Goal: Information Seeking & Learning: Learn about a topic

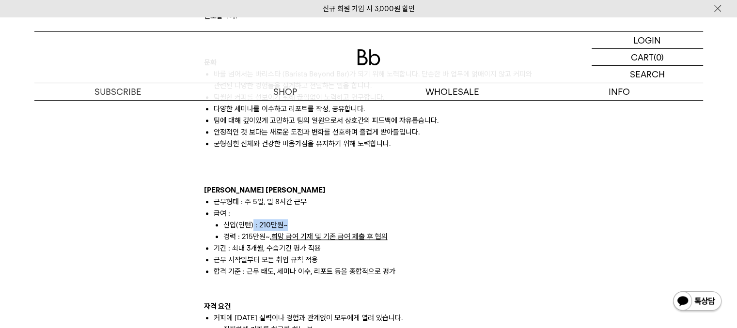
drag, startPoint x: 253, startPoint y: 212, endPoint x: 339, endPoint y: 212, distance: 85.2
click at [339, 219] on li "신입(인턴) : 210만원~" at bounding box center [378, 225] width 310 height 12
click at [339, 266] on li "합격 기준 : 근무 태도, 세미나 이수, 리포트 등을 종합적으로 평가" at bounding box center [374, 272] width 320 height 12
drag, startPoint x: 222, startPoint y: 214, endPoint x: 299, endPoint y: 213, distance: 77.0
click at [299, 219] on ul "신입(인턴) : 210만원~ 경력 : 215만원~, 희망 급여 기재 및 기존 급여 제출 후 협의" at bounding box center [374, 230] width 320 height 23
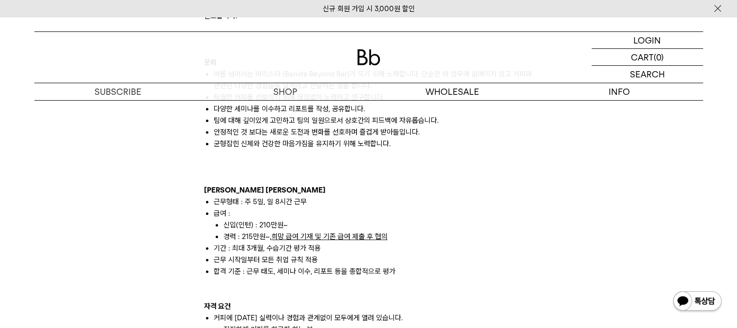
click at [327, 254] on li "근무 시작일부터 모든 취업 규칙 적용" at bounding box center [374, 260] width 320 height 12
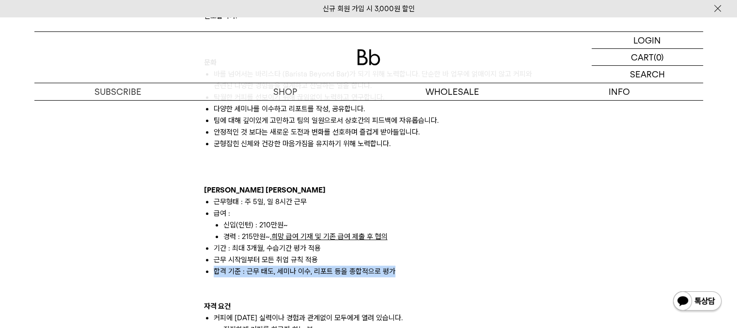
drag, startPoint x: 195, startPoint y: 260, endPoint x: 498, endPoint y: 257, distance: 302.7
click at [498, 257] on div "빈브라더스는 에이블커피그룹의 스페셜티 커피브랜드입니다. 2014년 합정점을 시작으로 국내외 12개 매장을 모두 빈브라더스가 직접 운영하고 있습…" at bounding box center [369, 279] width 678 height 1482
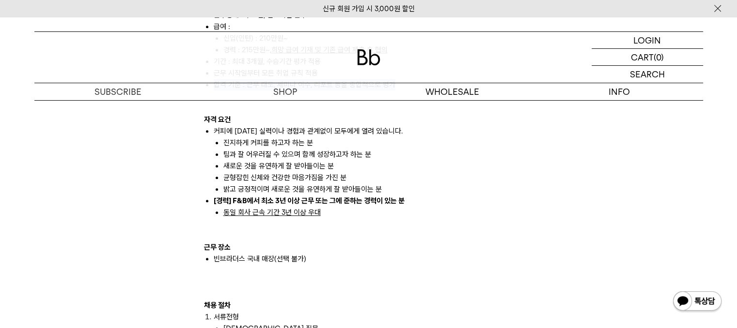
scroll to position [823, 0]
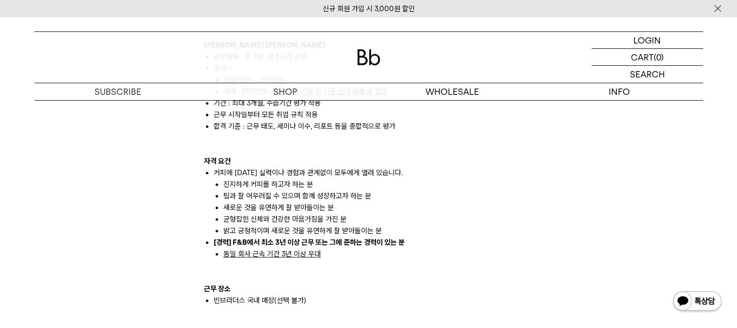
click at [434, 248] on li "동일 회사 근속 기간 3년 이상 우대" at bounding box center [378, 254] width 310 height 12
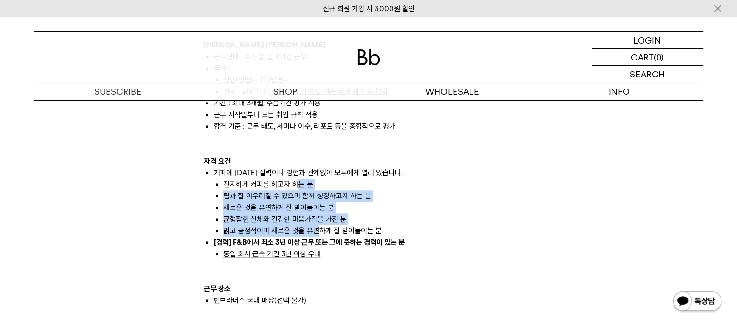
drag, startPoint x: 295, startPoint y: 177, endPoint x: 318, endPoint y: 225, distance: 53.7
click at [318, 224] on ul "진지하게 커피를 하고자 하는 분 팀과 잘 어우러질 수 있으며 함께 성장하고자 하는 분 새로운 것을 유연하게 잘 받아들이는 분 균형잡힌 신체와 …" at bounding box center [374, 208] width 320 height 58
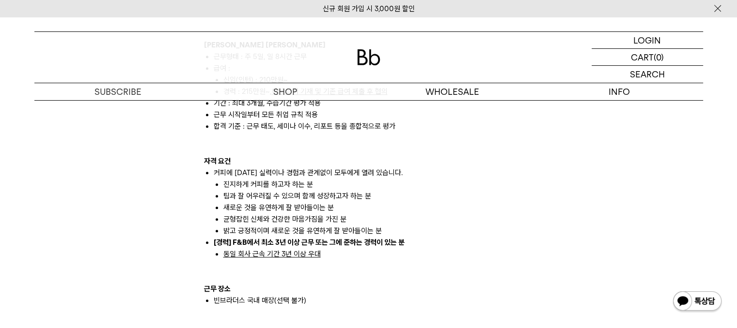
click at [354, 272] on p at bounding box center [368, 278] width 329 height 12
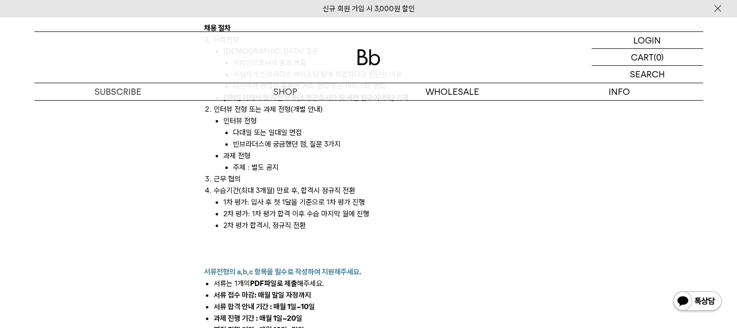
scroll to position [1017, 0]
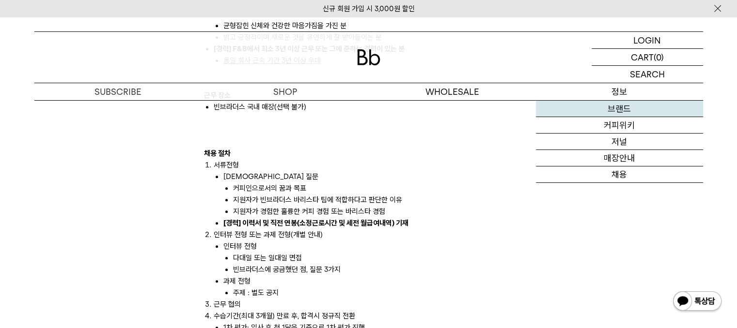
click at [620, 107] on link "브랜드" at bounding box center [619, 109] width 167 height 16
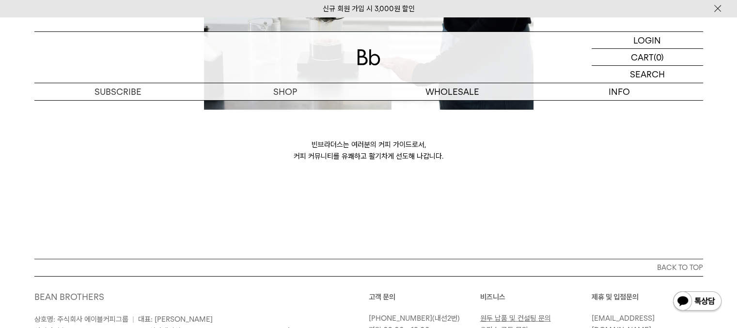
scroll to position [2762, 0]
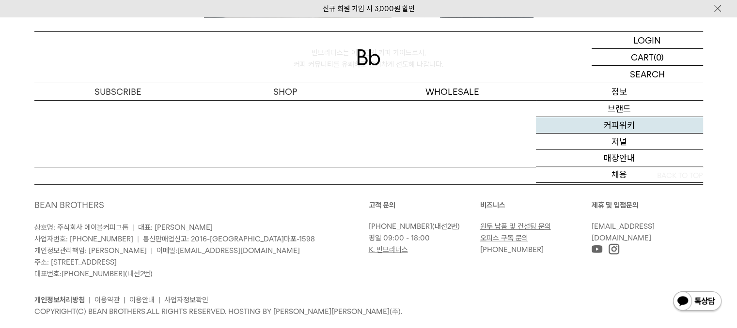
click at [618, 125] on link "커피위키" at bounding box center [619, 125] width 167 height 16
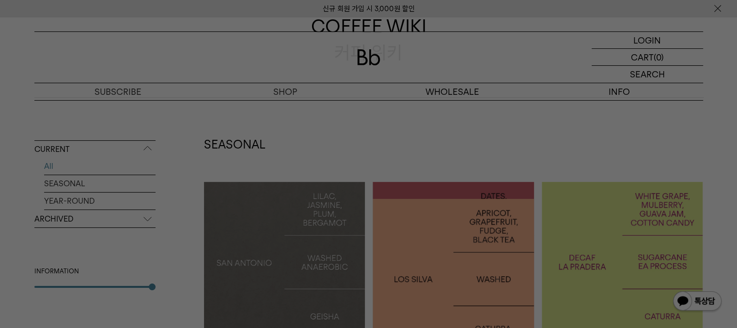
click at [390, 166] on div at bounding box center [368, 164] width 737 height 328
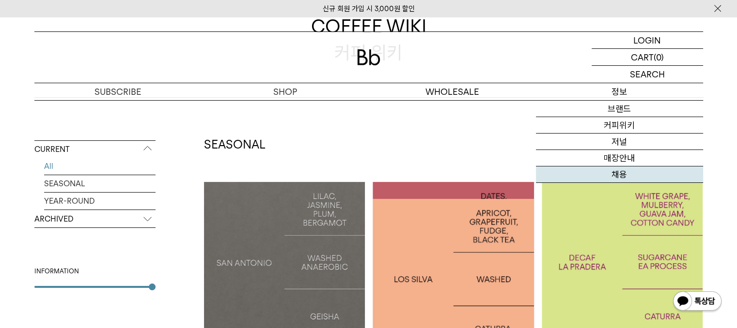
click at [618, 174] on link "채용" at bounding box center [619, 175] width 167 height 16
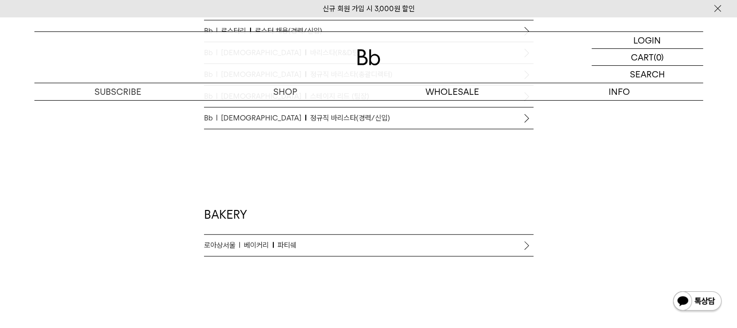
scroll to position [678, 0]
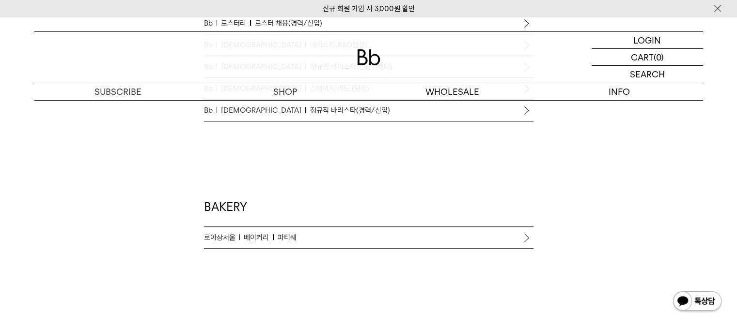
click at [324, 111] on span "정규직 바리스타(경력/신입)" at bounding box center [350, 111] width 80 height 12
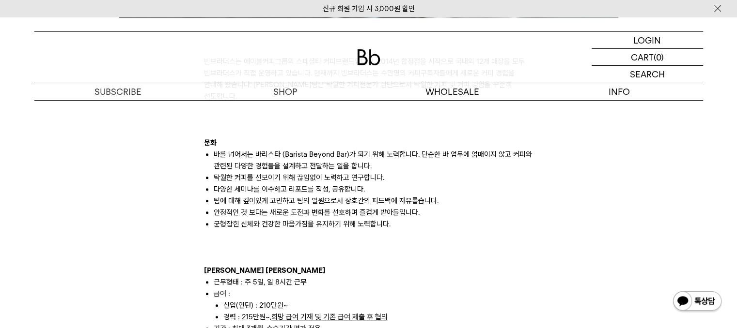
scroll to position [581, 0]
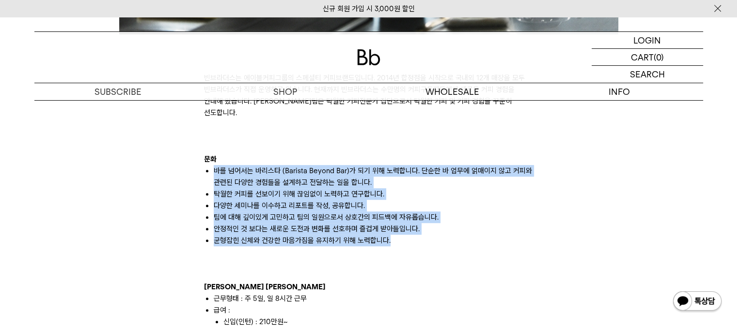
drag, startPoint x: 405, startPoint y: 233, endPoint x: 169, endPoint y: 155, distance: 249.0
copy ul "바를 넘어서는 바리스타 (Barista Beyond Bar)가 되기 위해 노력합니다. 단순한 바 업무에 얽매이지 않고 커피와 관련된 다양한 경…"
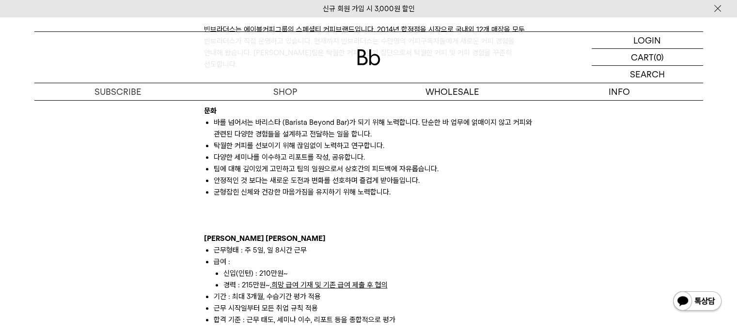
drag, startPoint x: 307, startPoint y: 243, endPoint x: 311, endPoint y: 235, distance: 8.9
click at [308, 245] on li "근무형태 : 주 5일, 일 8시간 근무" at bounding box center [374, 251] width 320 height 12
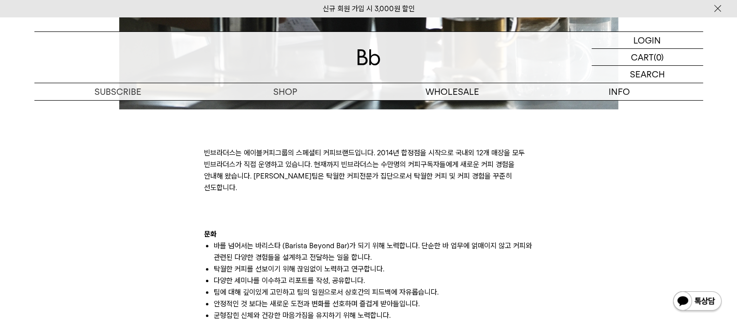
scroll to position [484, 0]
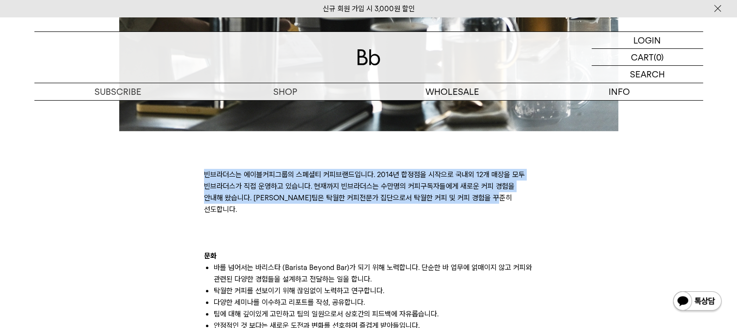
drag, startPoint x: 493, startPoint y: 197, endPoint x: 201, endPoint y: 169, distance: 292.9
copy p "빈브라더스는 에이블커피그룹의 스페셜티 커피브랜드입니다. 2014년 합정점을 시작으로 국내외 12개 매장을 모두 빈브라더스가 직접 운영하고 있습…"
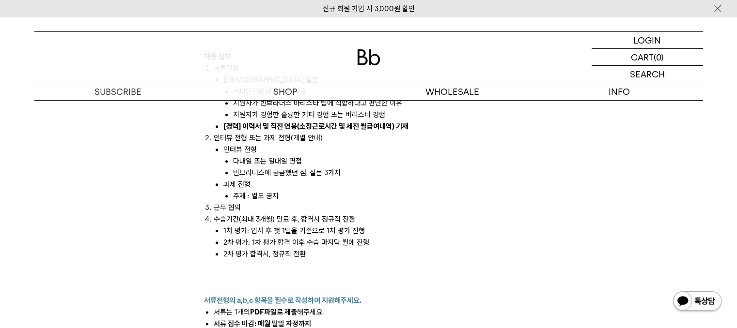
scroll to position [1066, 0]
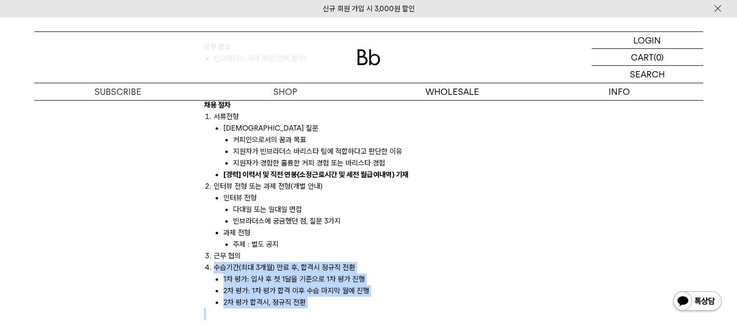
drag, startPoint x: 204, startPoint y: 253, endPoint x: 361, endPoint y: 303, distance: 164.8
click at [361, 303] on div "빈브라더스는 에이블커피그룹의 스페셜티 커피브랜드입니다. 2014년 합정점을 시작으로 국내외 12개 매장을 모두 빈브라더스가 직접 운영하고 있습…" at bounding box center [368, 36] width 329 height 942
click at [430, 274] on li "1차 평가: 입사 후 첫 1달을 기준으로 1차 평가 진행" at bounding box center [378, 280] width 310 height 12
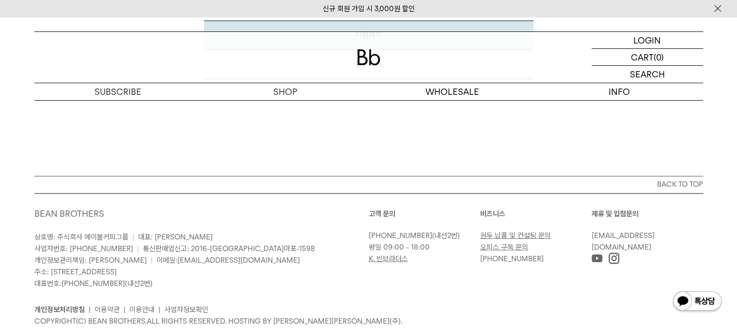
scroll to position [1639, 0]
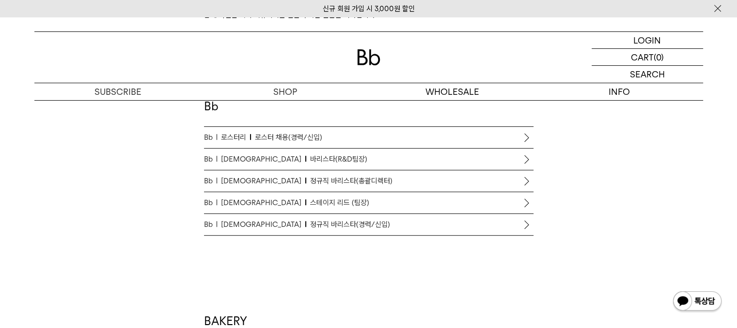
click at [310, 183] on span "정규직 바리스타(총괄디렉터)" at bounding box center [351, 181] width 82 height 12
